Goal: Check status: Check status

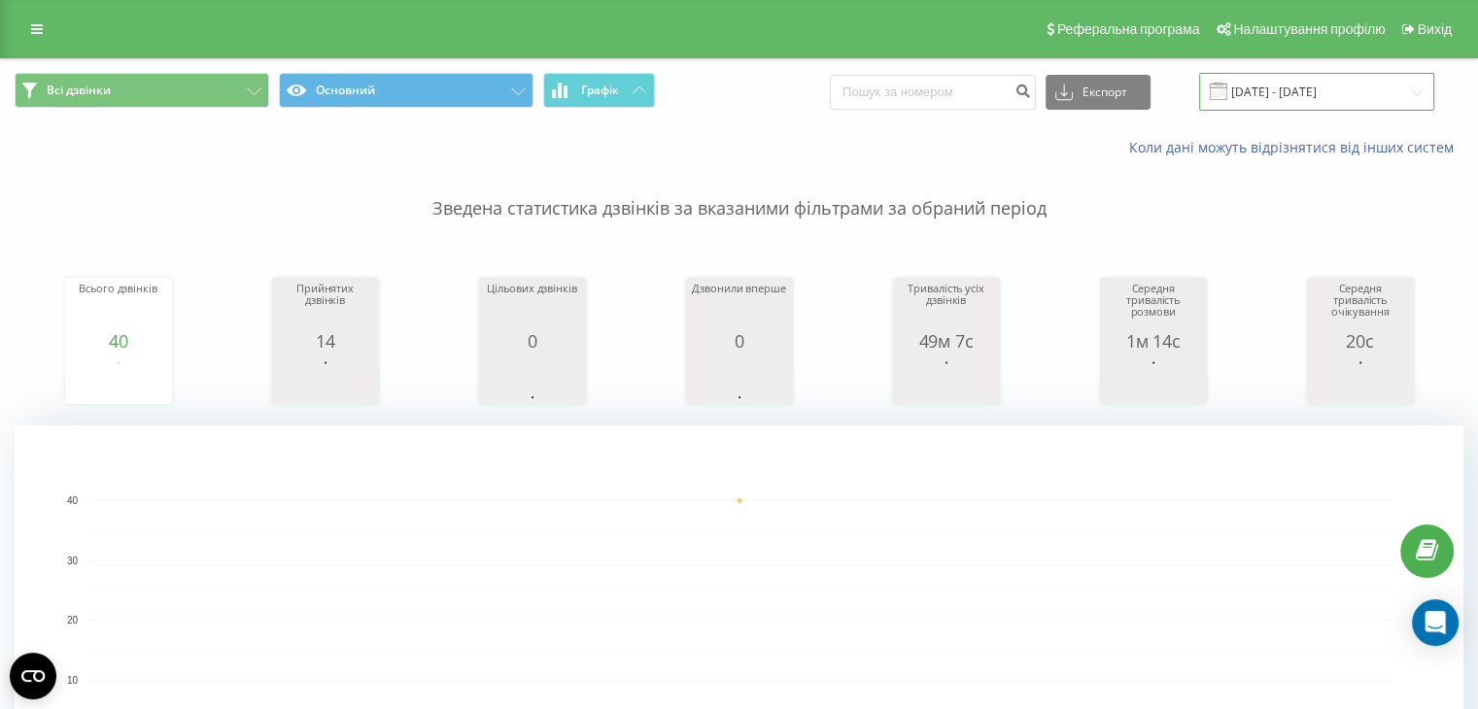
click at [1276, 83] on input "09.06.2025 - 09.06.2025" at bounding box center [1316, 92] width 235 height 38
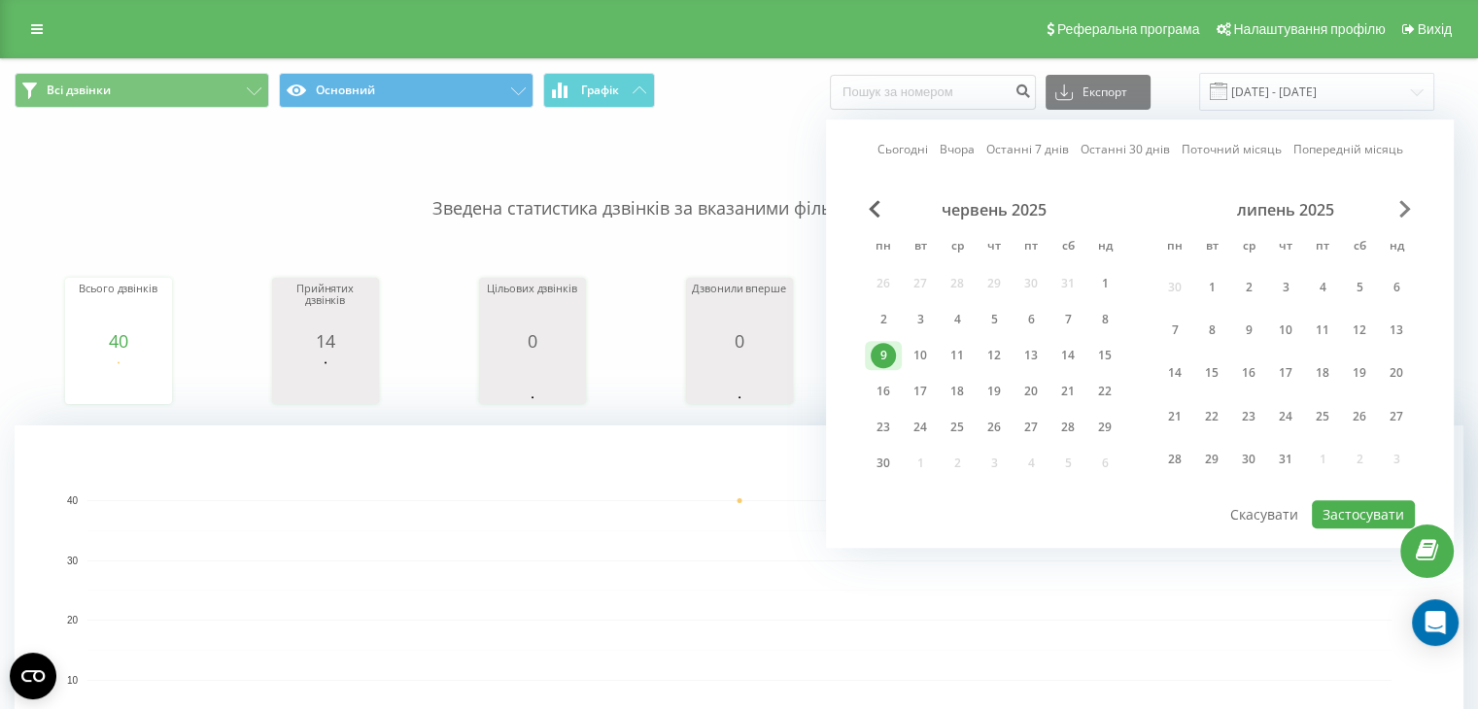
click at [1406, 211] on span "Next Month" at bounding box center [1405, 208] width 12 height 17
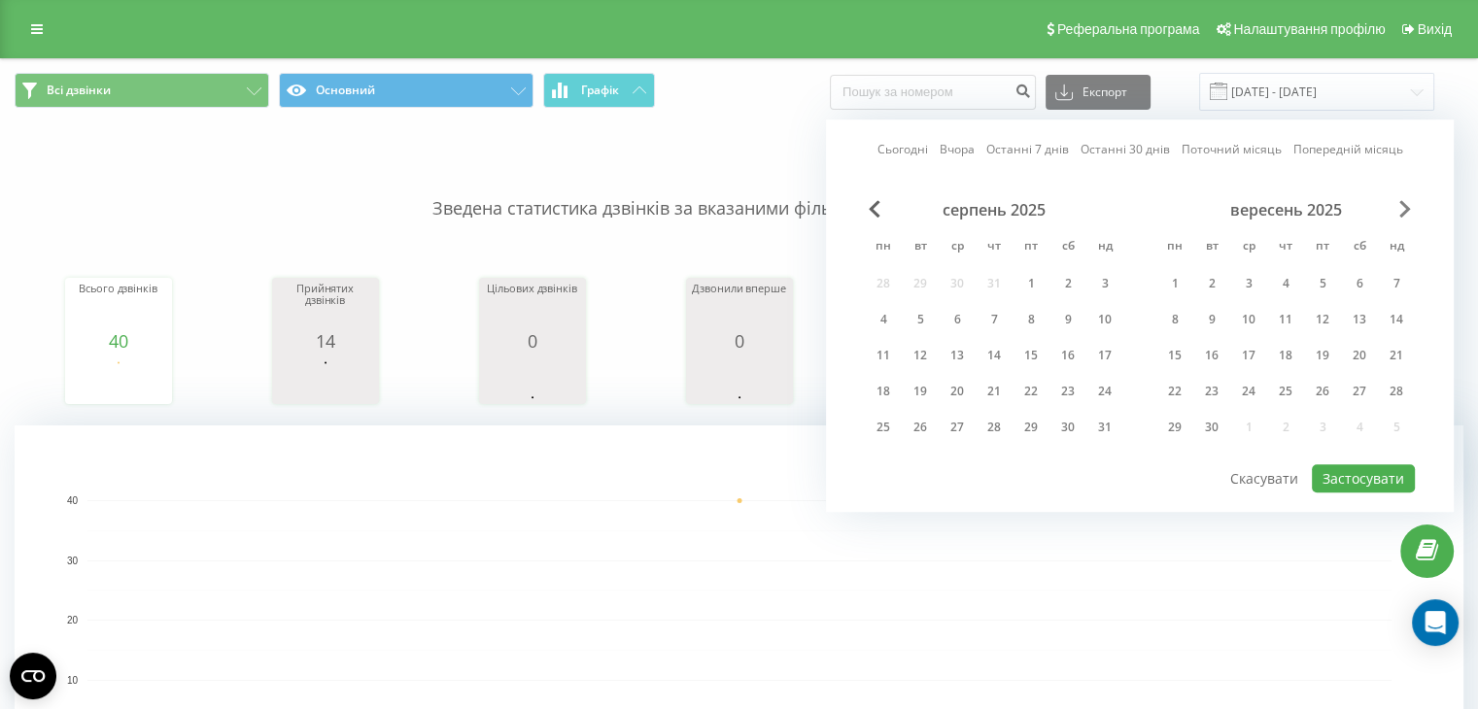
click at [1406, 211] on span "Next Month" at bounding box center [1405, 208] width 12 height 17
click at [875, 210] on span "Previous Month" at bounding box center [875, 208] width 12 height 17
click at [924, 387] on div "19" at bounding box center [920, 391] width 25 height 25
click at [1388, 474] on button "Застосувати" at bounding box center [1363, 478] width 103 height 28
type input "[DATE] - [DATE]"
